Goal: Transaction & Acquisition: Purchase product/service

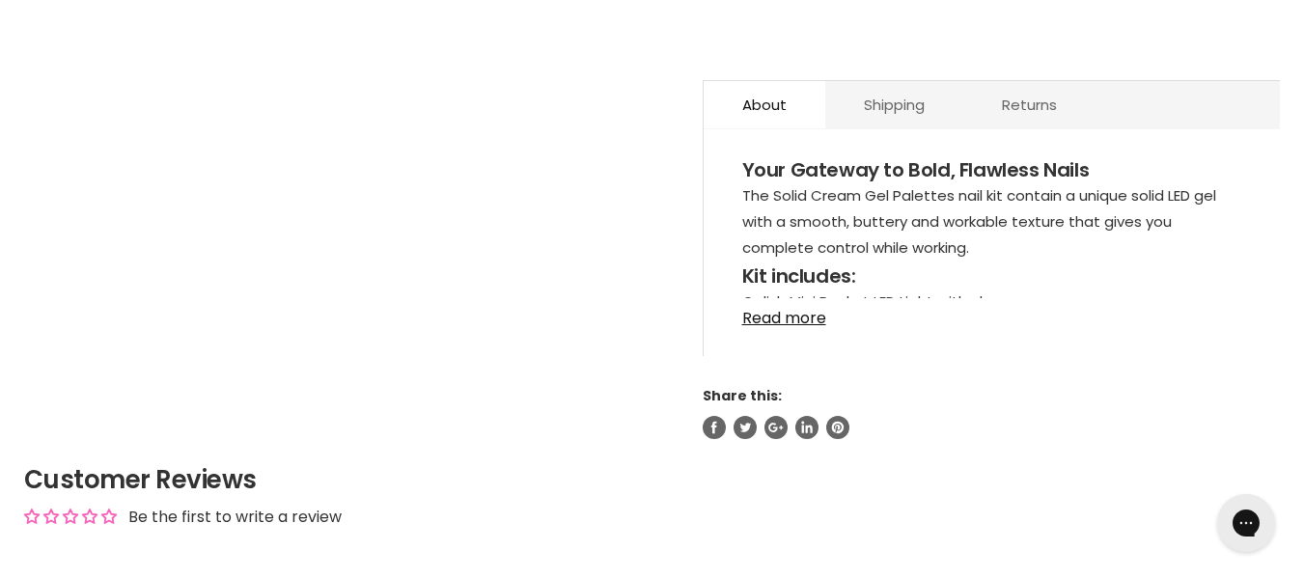
scroll to position [1061, 0]
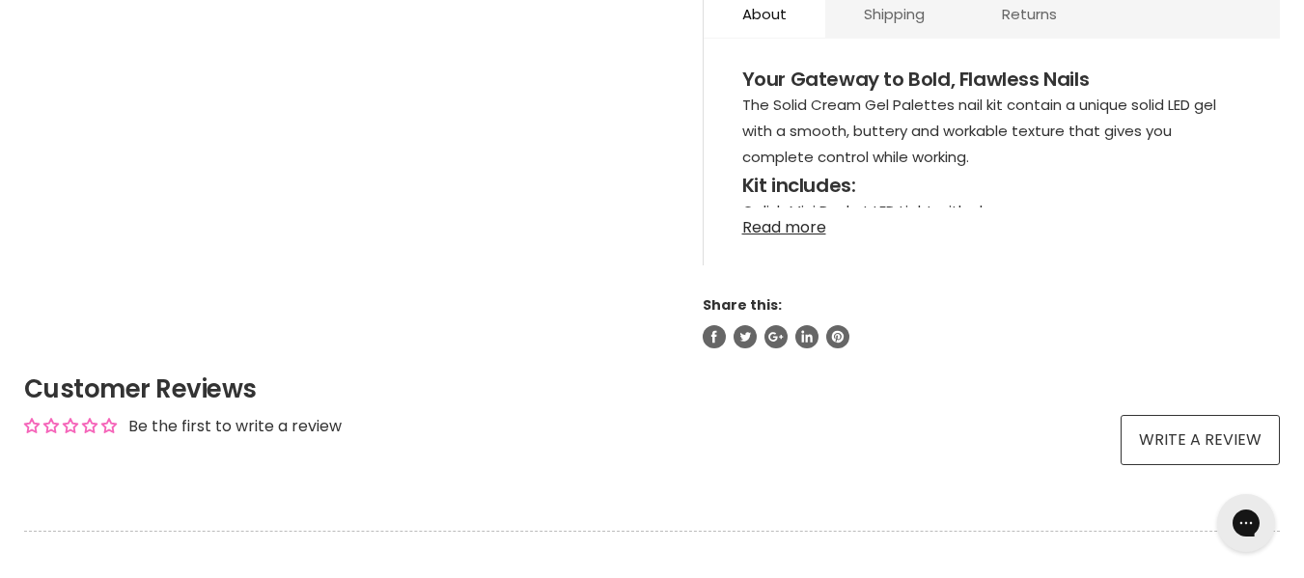
click at [816, 234] on link "Read more" at bounding box center [991, 221] width 499 height 29
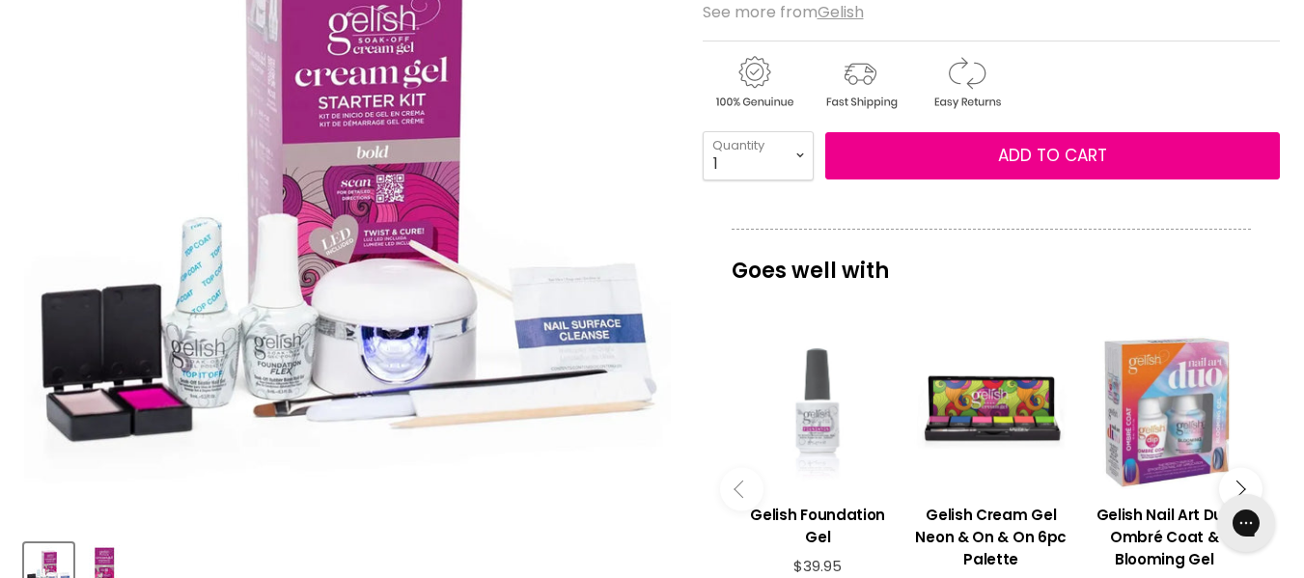
scroll to position [193, 0]
